Goal: Transaction & Acquisition: Subscribe to service/newsletter

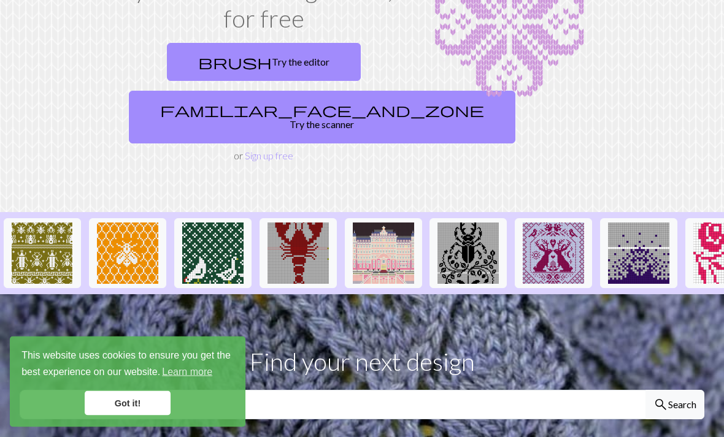
scroll to position [140, 0]
click at [120, 416] on link "Got it!" at bounding box center [128, 403] width 86 height 25
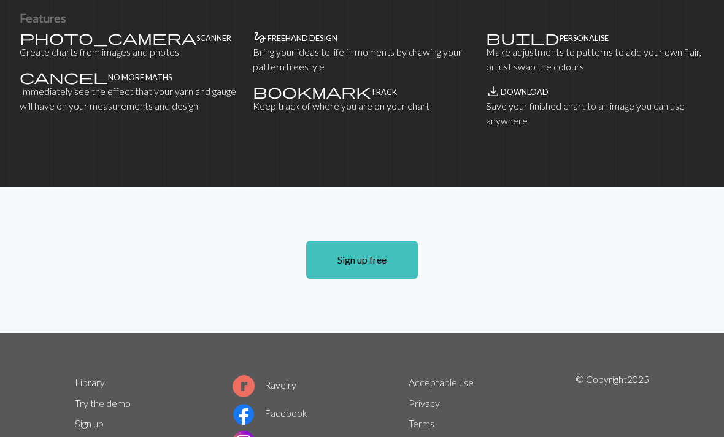
scroll to position [880, 0]
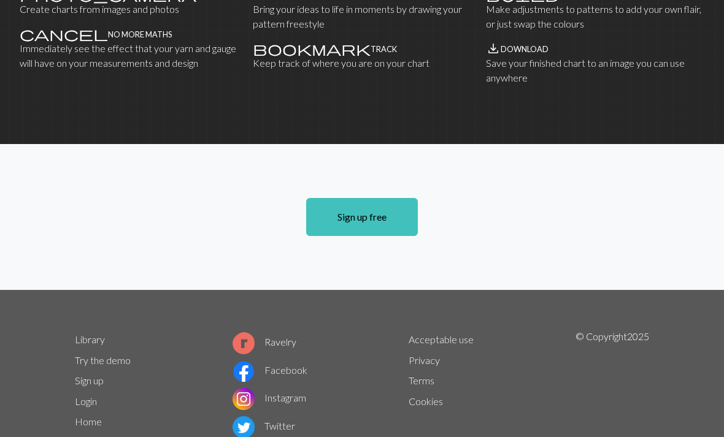
click at [84, 437] on link "About" at bounding box center [88, 443] width 26 height 12
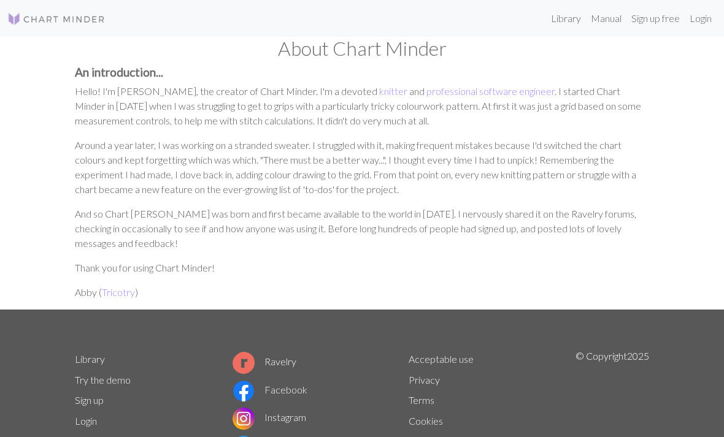
click at [660, 20] on link "Sign up free" at bounding box center [655, 18] width 58 height 25
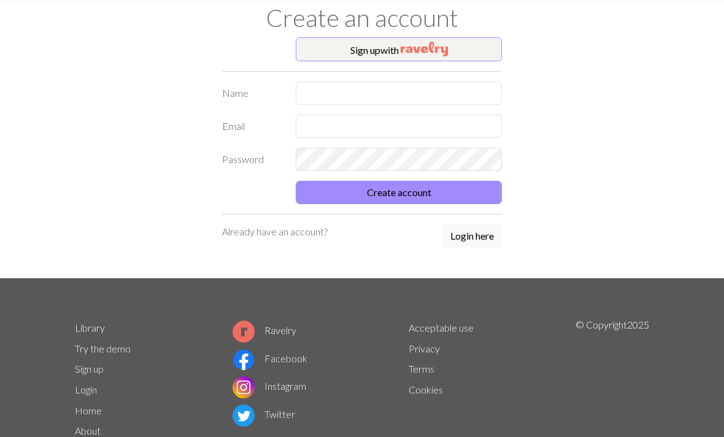
scroll to position [36, 0]
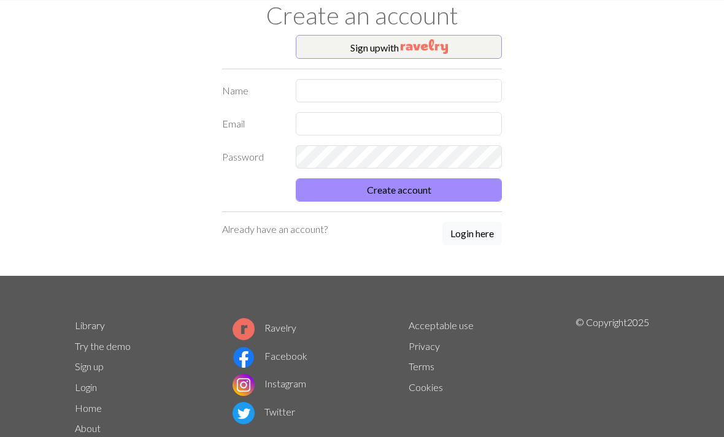
click at [438, 46] on img "button" at bounding box center [424, 46] width 47 height 15
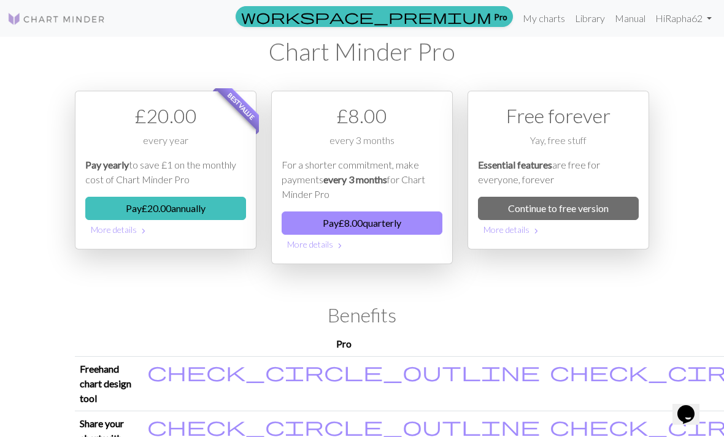
click at [555, 210] on link "Continue to free version" at bounding box center [558, 208] width 161 height 23
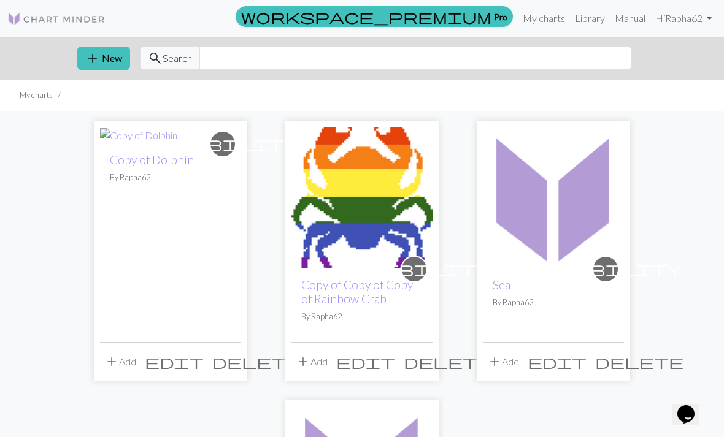
click at [595, 18] on link "Library" at bounding box center [590, 18] width 40 height 25
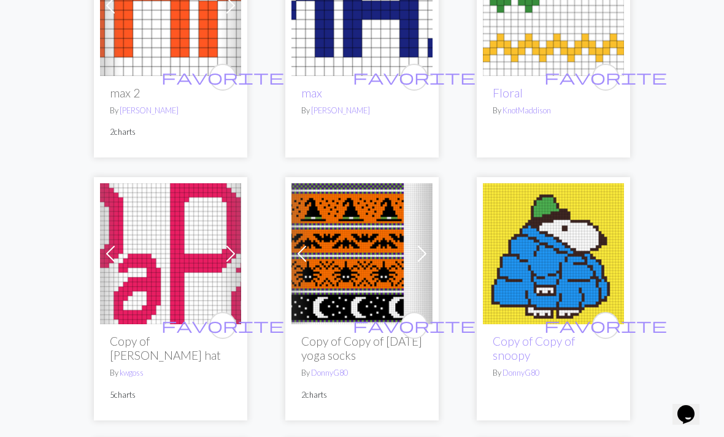
scroll to position [3080, 0]
